Goal: Task Accomplishment & Management: Manage account settings

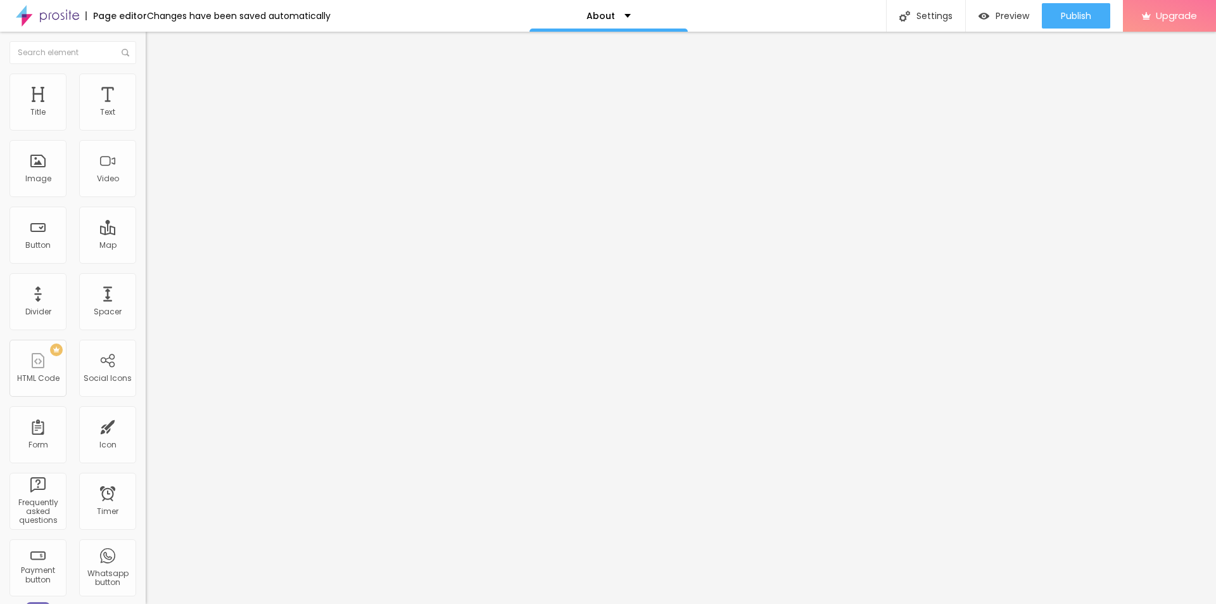
click at [146, 109] on span "Change image" at bounding box center [180, 103] width 68 height 11
click at [944, 20] on div "Settings" at bounding box center [925, 16] width 79 height 32
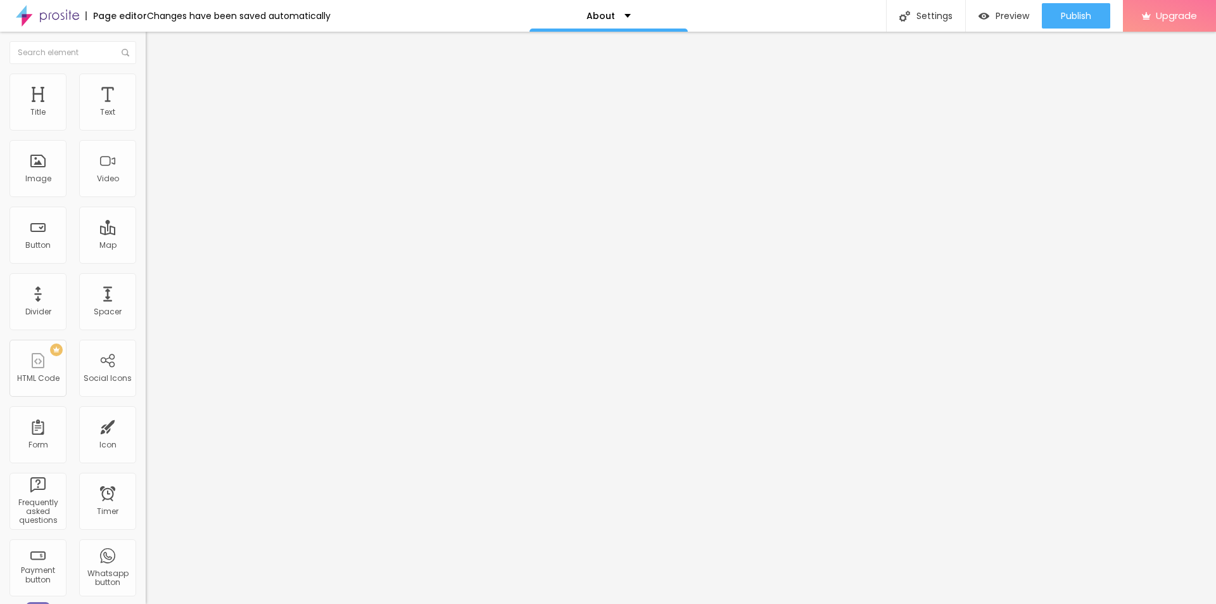
drag, startPoint x: 662, startPoint y: 281, endPoint x: 393, endPoint y: 281, distance: 269.2
paste input "FSX24 Kapseln Seriös? Unser Test Basierend auf Kunden-Erfahrungen"
type input "FSX24 Kapseln Seriös? Unser Test Basierend auf Kunden-Erfahrungen"
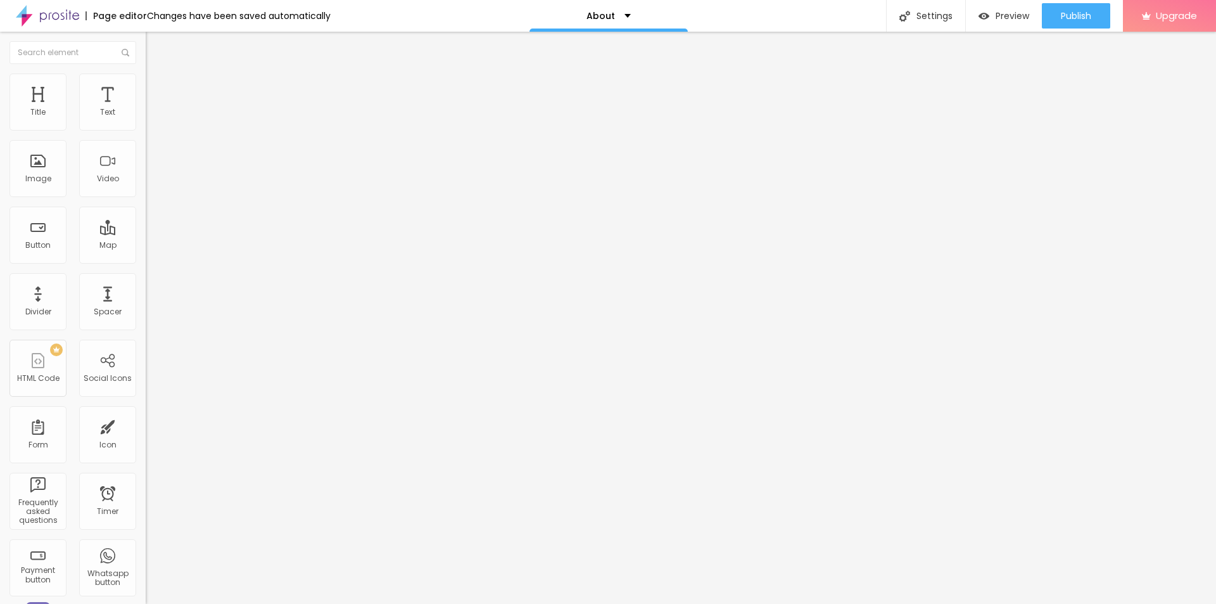
click at [1062, 22] on div "Publish" at bounding box center [1076, 15] width 30 height 25
